Goal: Check status

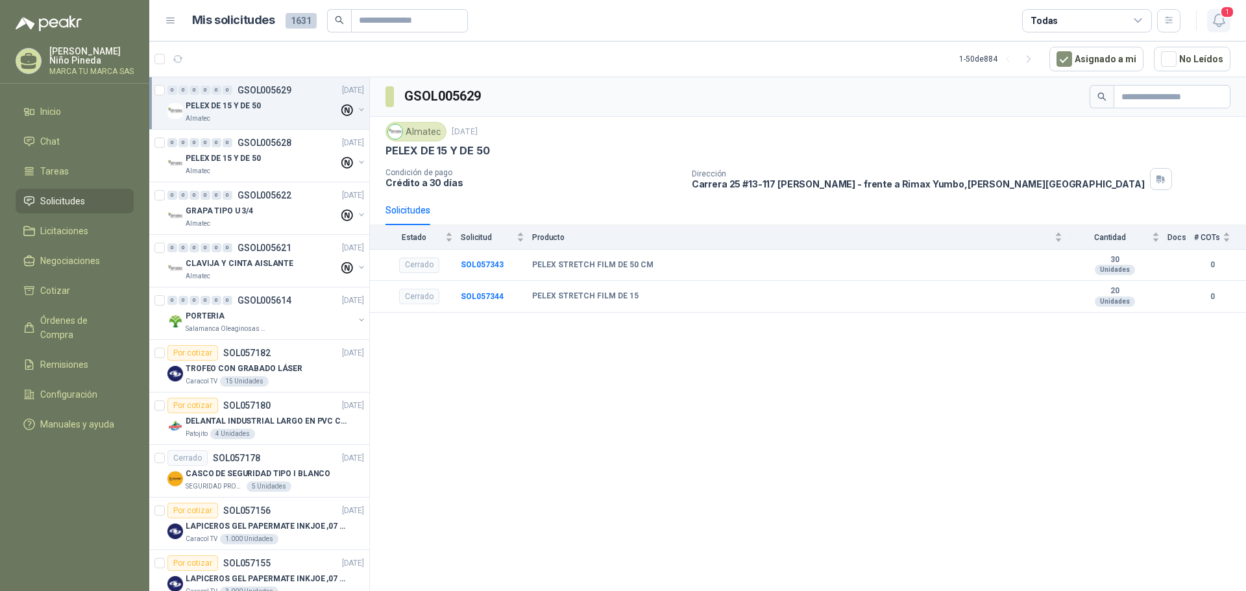
click at [1217, 23] on icon "button" at bounding box center [1219, 20] width 16 height 16
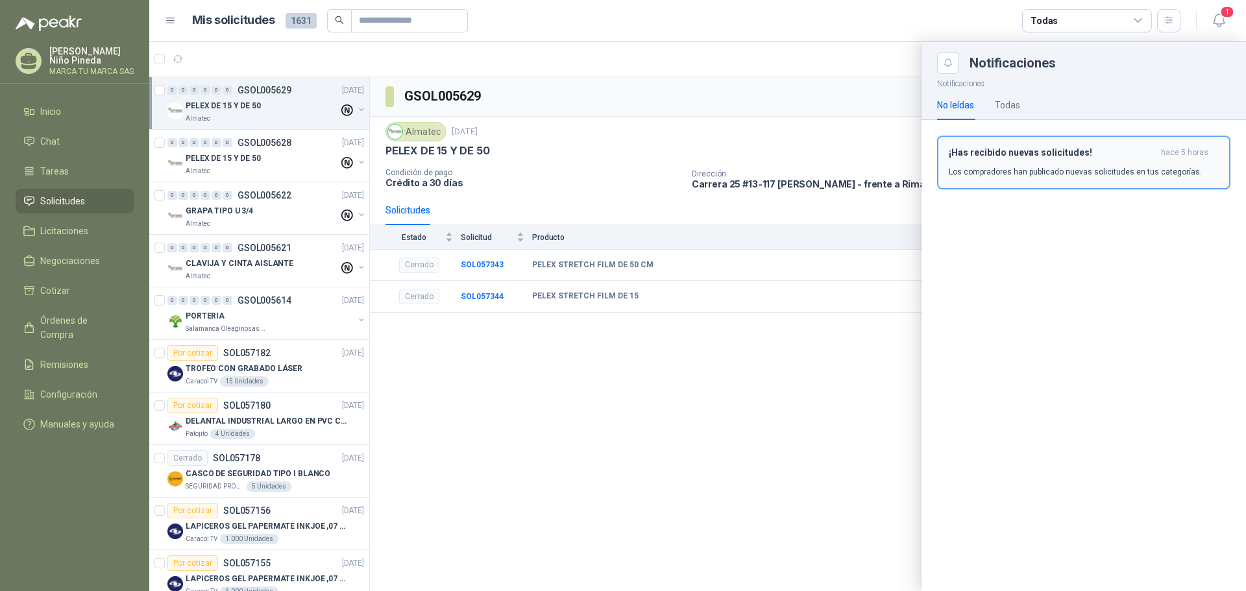
click at [1057, 158] on div "¡Has recibido nuevas solicitudes! hace 5 horas Los compradores han publicado nu…" at bounding box center [1084, 162] width 270 height 31
